Goal: Task Accomplishment & Management: Manage account settings

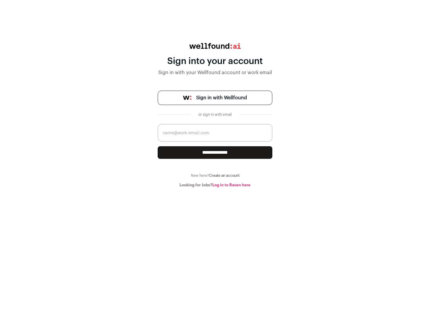
click at [221, 98] on span "Sign in with Wellfound" at bounding box center [221, 97] width 51 height 7
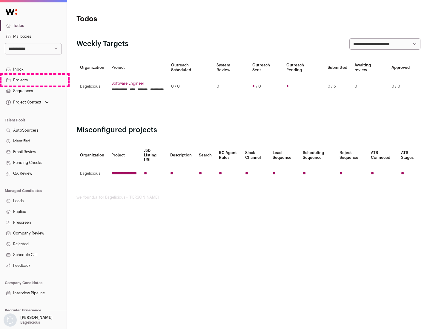
click at [33, 80] on link "Projects" at bounding box center [33, 80] width 67 height 11
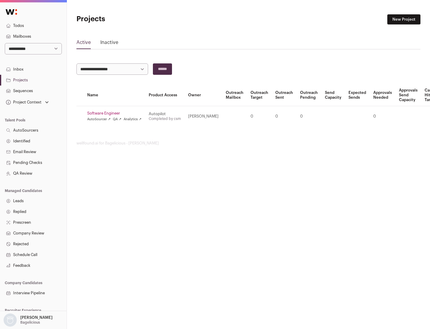
click at [116, 113] on link "Software Engineer" at bounding box center [114, 113] width 54 height 5
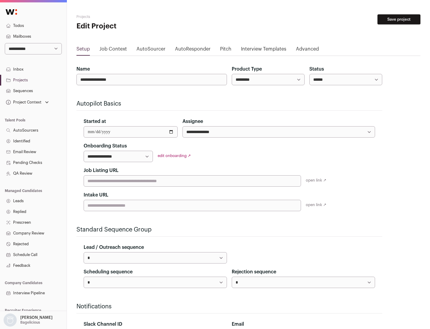
click at [399, 19] on button "Save project" at bounding box center [399, 19] width 43 height 10
